Goal: Transaction & Acquisition: Subscribe to service/newsletter

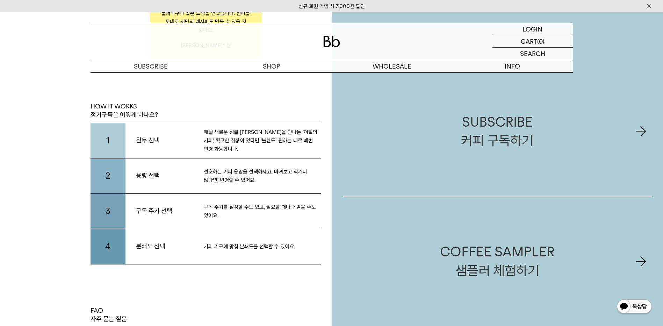
scroll to position [1372, 0]
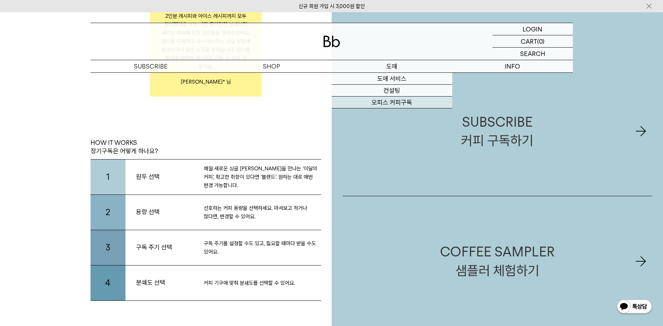
click at [394, 105] on link "오피스 커피구독" at bounding box center [392, 102] width 121 height 12
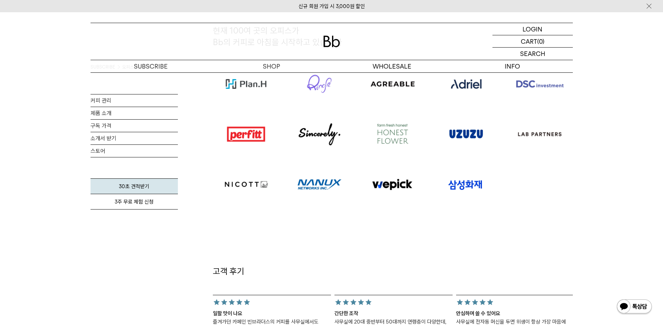
scroll to position [400, 0]
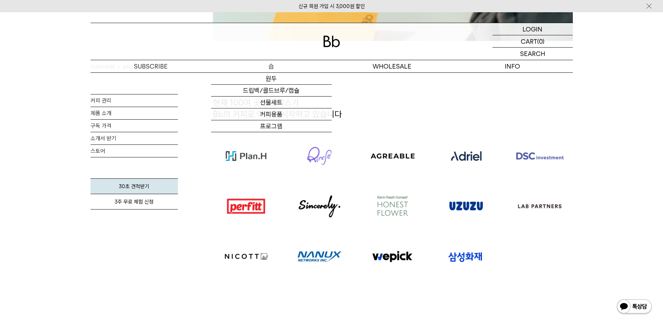
click at [271, 67] on p "숍" at bounding box center [271, 66] width 121 height 12
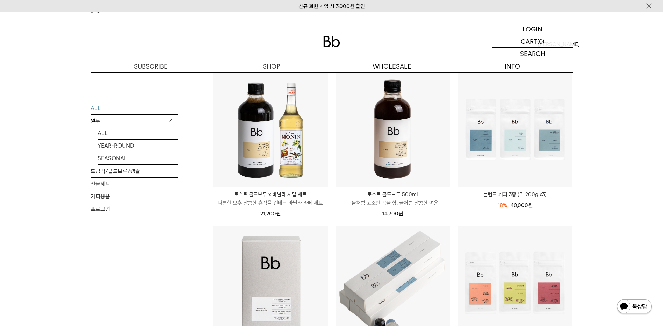
scroll to position [70, 0]
